Goal: Check status: Check status

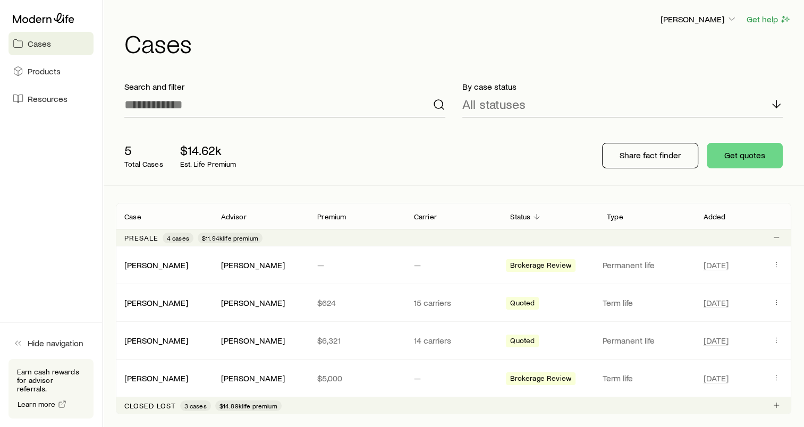
scroll to position [53, 0]
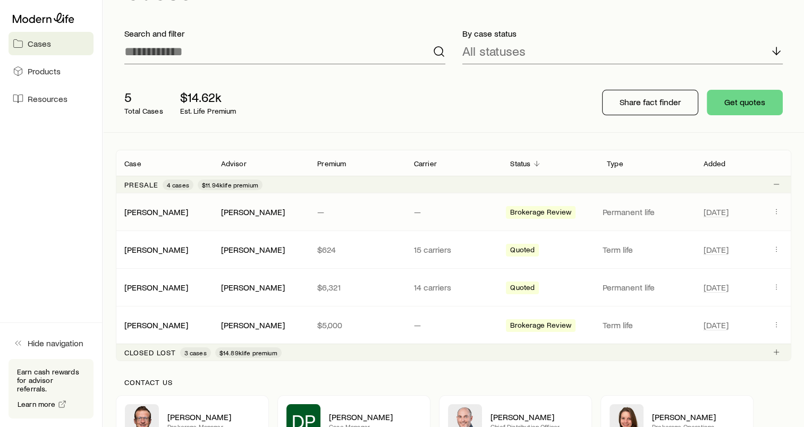
click at [543, 215] on span "Brokerage Review" at bounding box center [540, 213] width 61 height 11
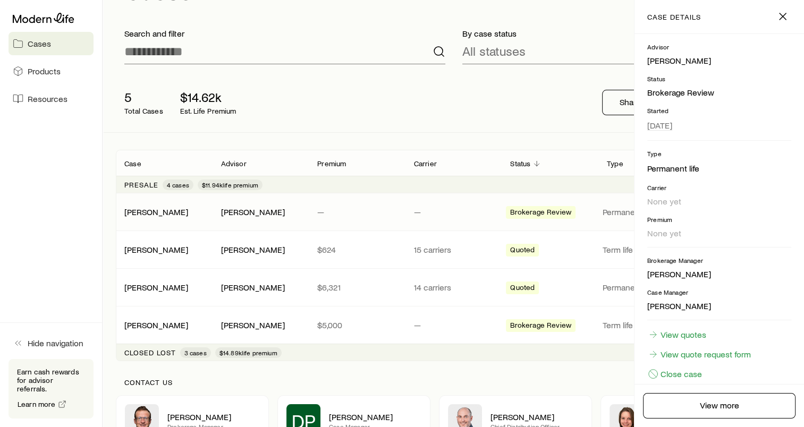
scroll to position [79, 0]
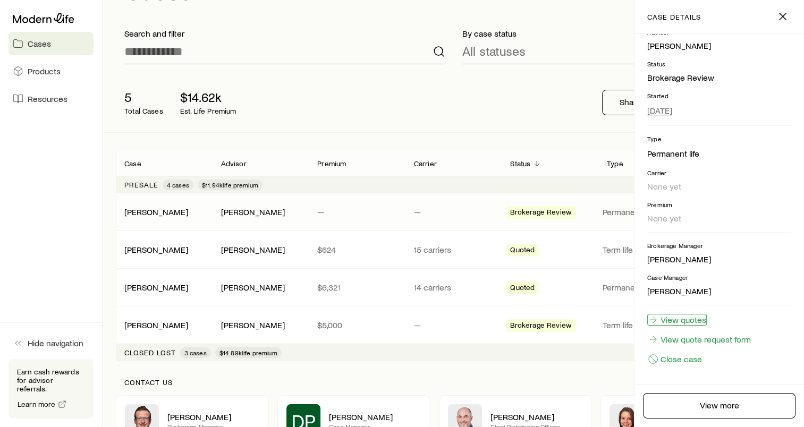
click at [689, 322] on link "View quotes" at bounding box center [677, 320] width 60 height 12
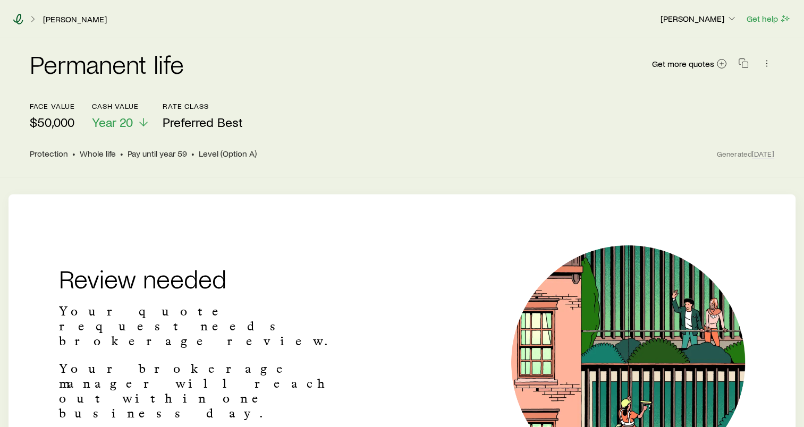
click at [18, 19] on icon at bounding box center [18, 19] width 11 height 11
